Goal: Check status: Check status

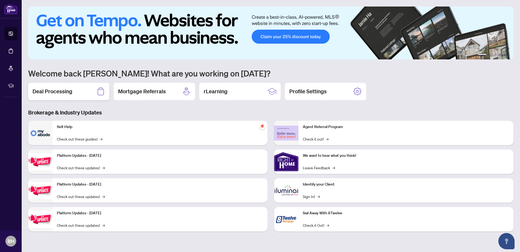
click at [64, 91] on h2 "Deal Processing" at bounding box center [53, 92] width 40 height 8
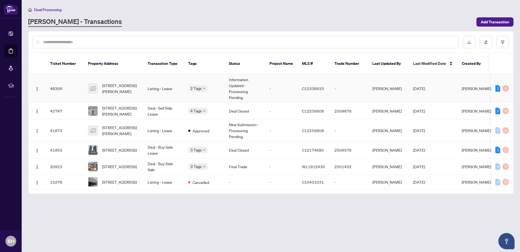
click at [212, 85] on div "2 Tags" at bounding box center [204, 88] width 32 height 6
click at [259, 83] on td "Information Updated - Processing Pending" at bounding box center [245, 88] width 41 height 28
